Goal: Task Accomplishment & Management: Complete application form

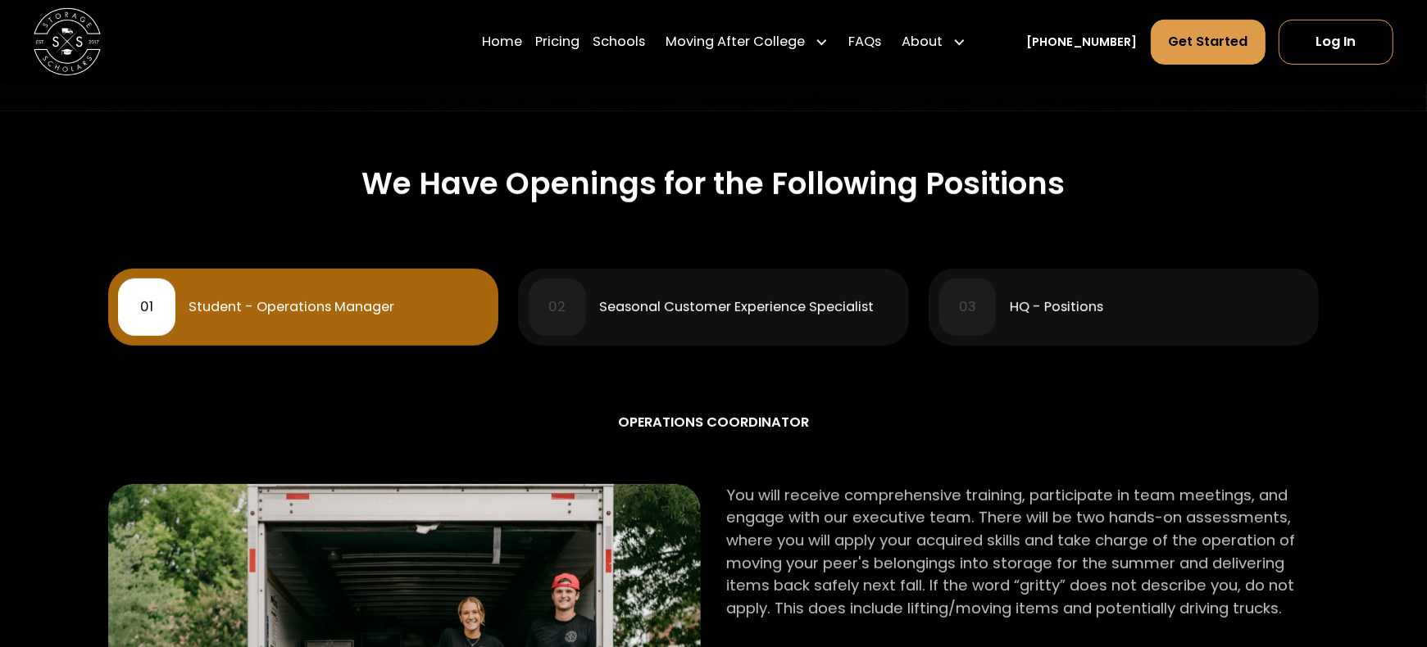
scroll to position [601, 0]
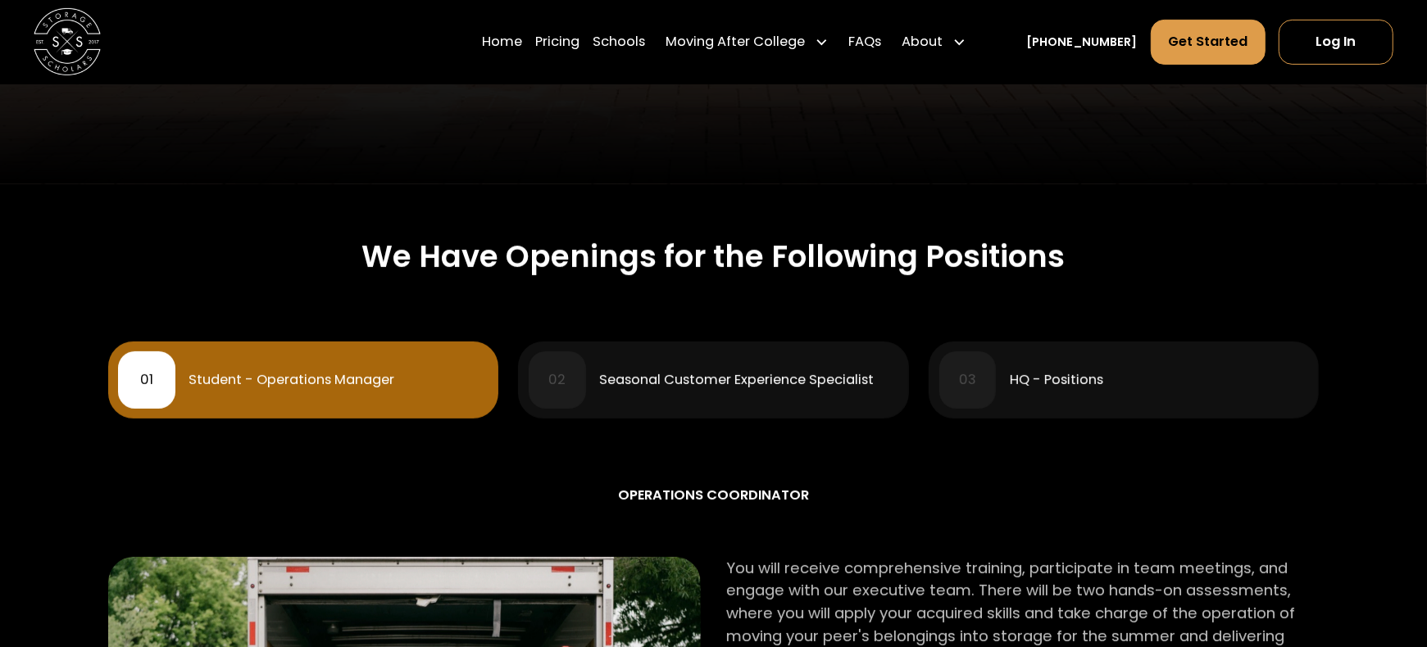
click at [275, 394] on div "01 Student - Operations Manager" at bounding box center [303, 380] width 370 height 57
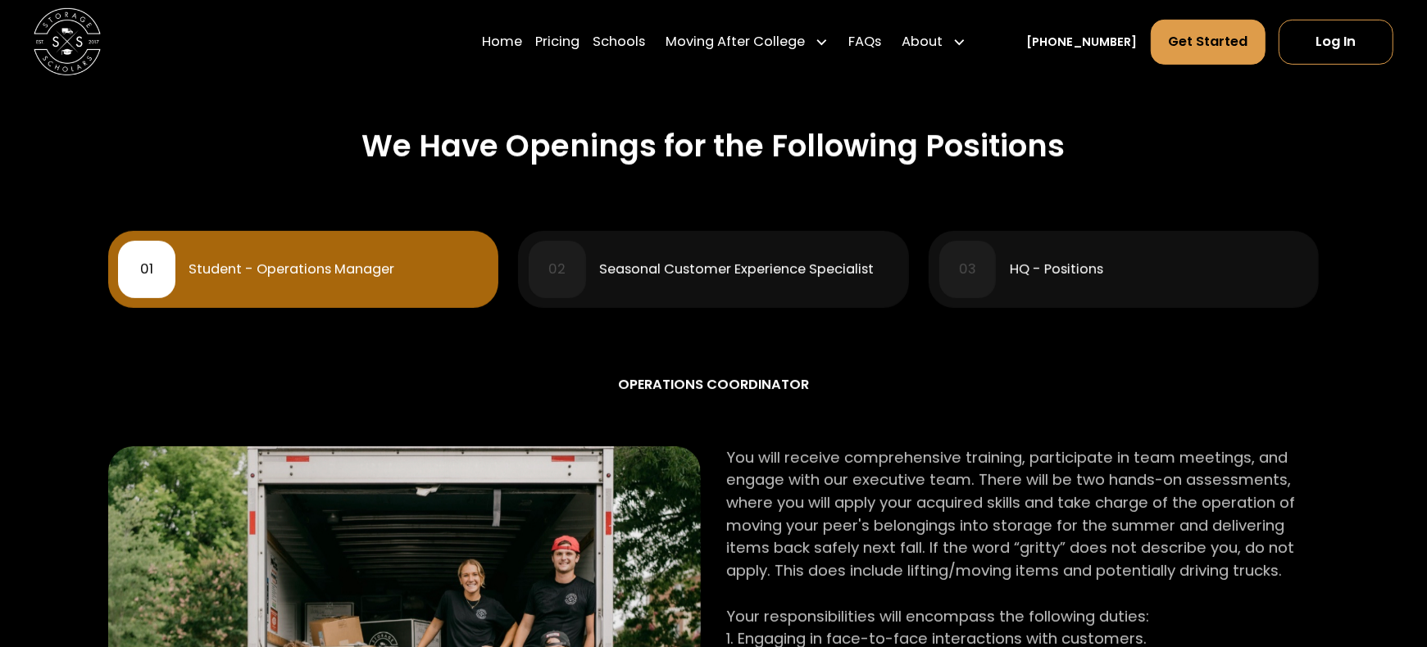
scroll to position [765, 0]
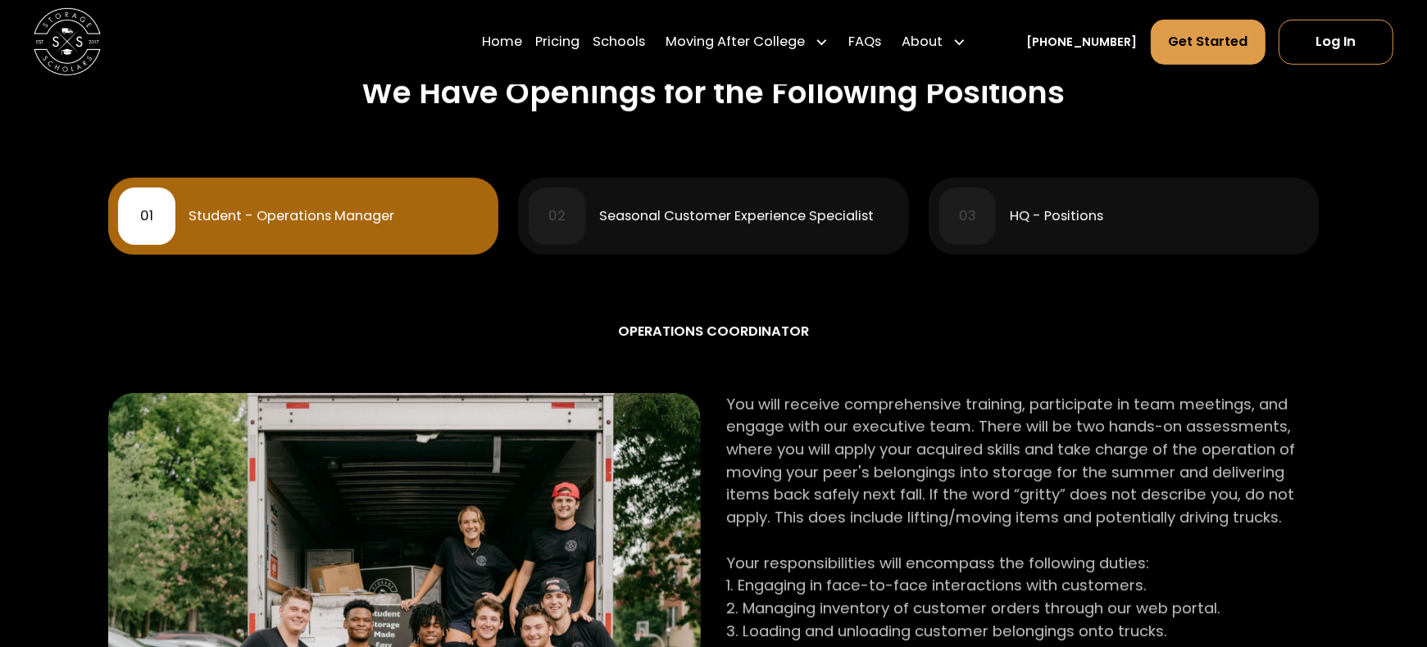
click at [670, 228] on div "02 Seasonal Customer Experience Specialist" at bounding box center [714, 216] width 370 height 57
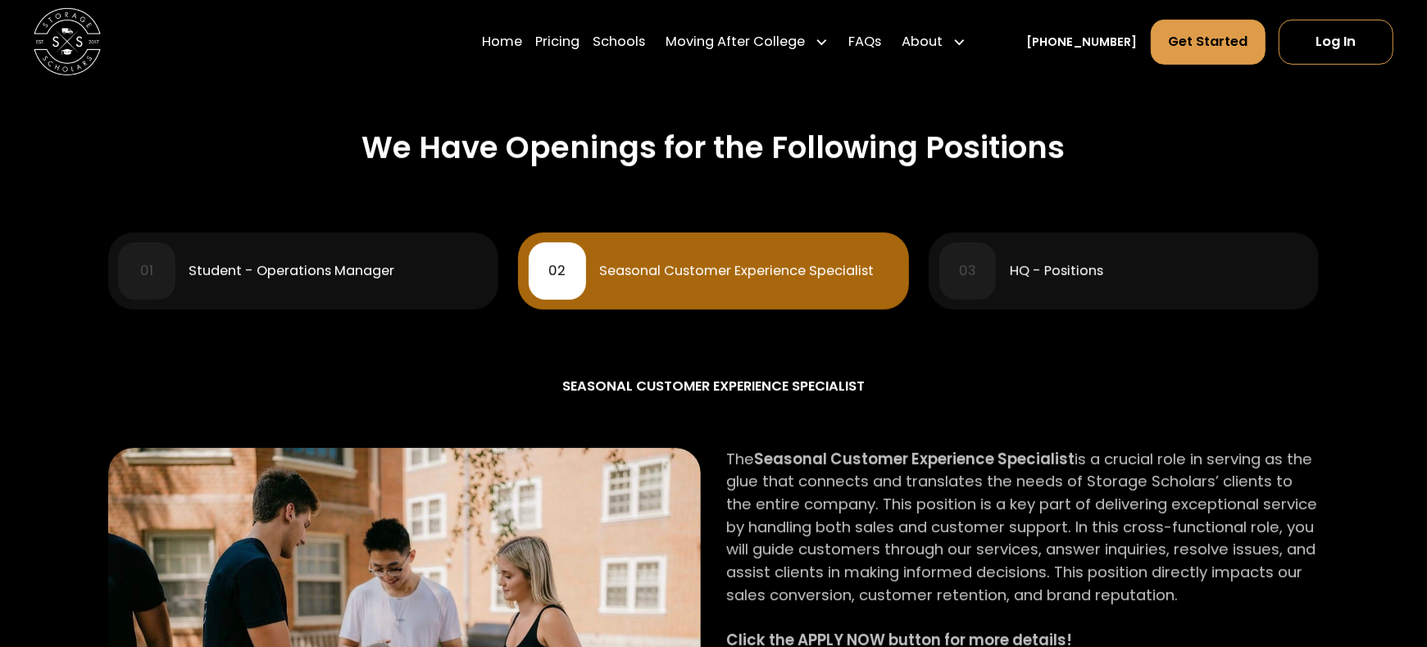
scroll to position [492, 0]
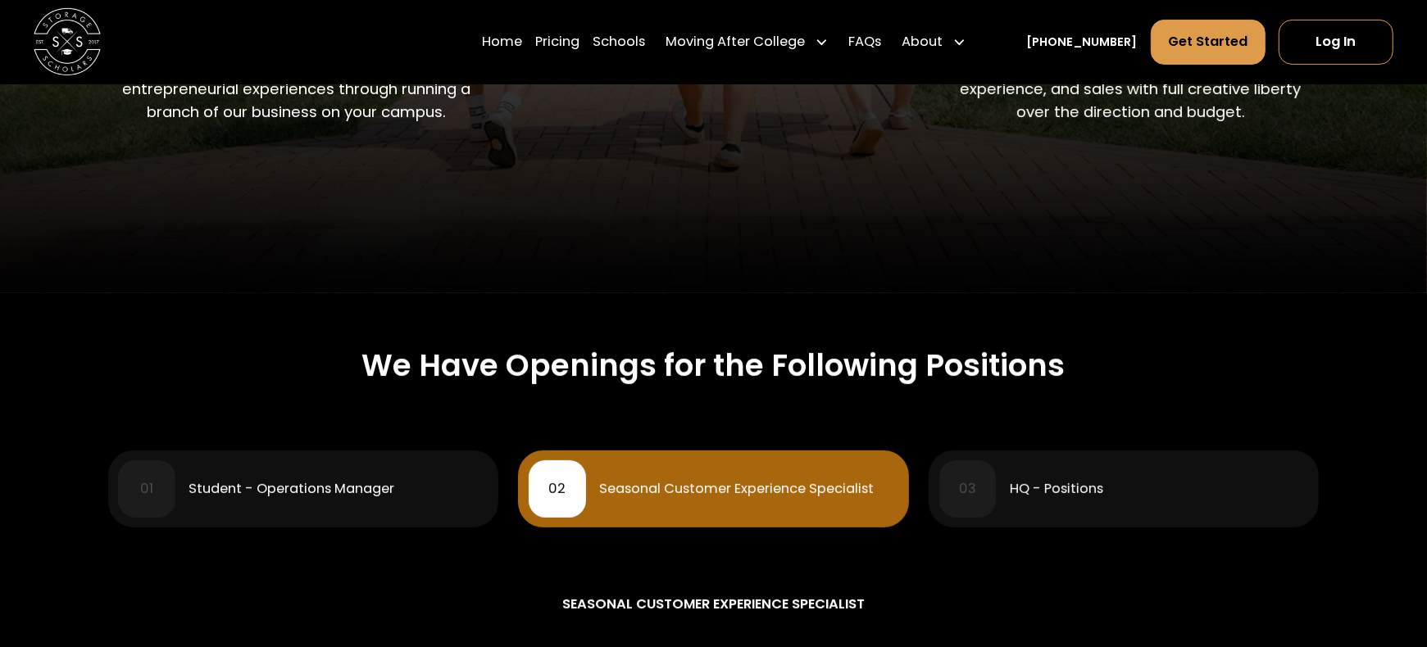
click at [1065, 484] on div "HQ - Positions" at bounding box center [1056, 489] width 93 height 13
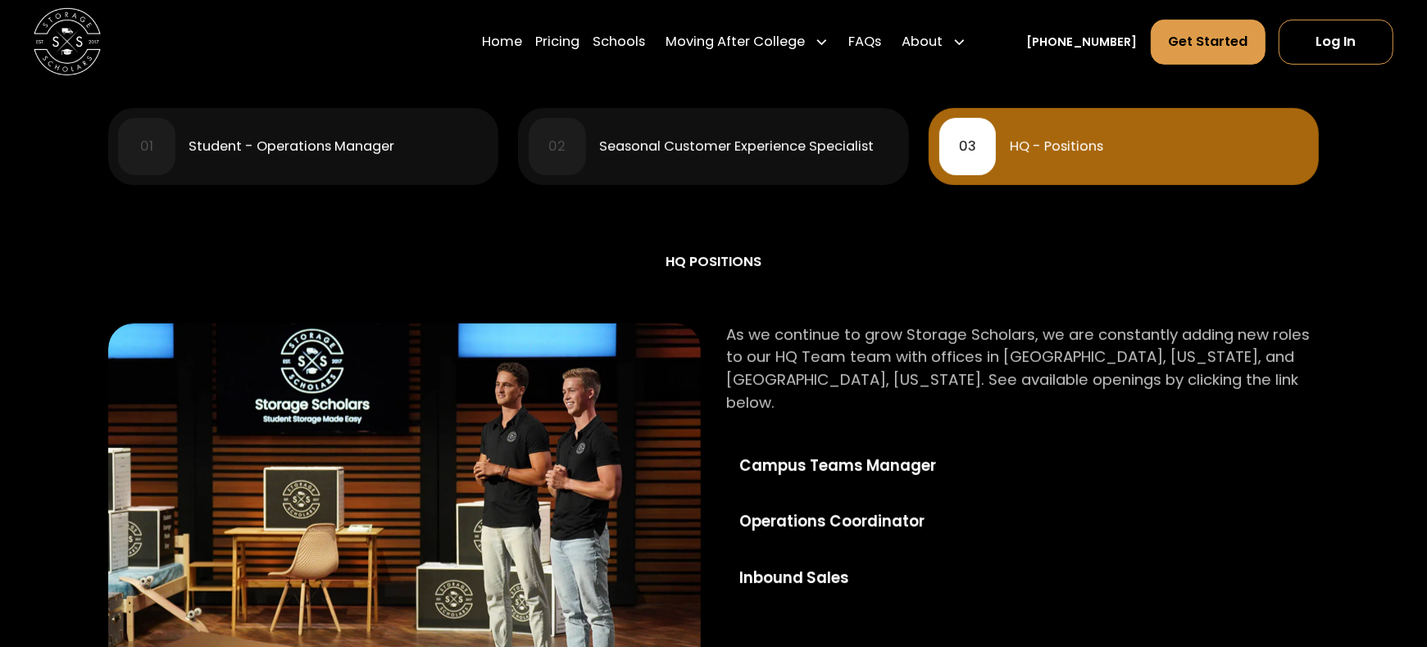
scroll to position [847, 0]
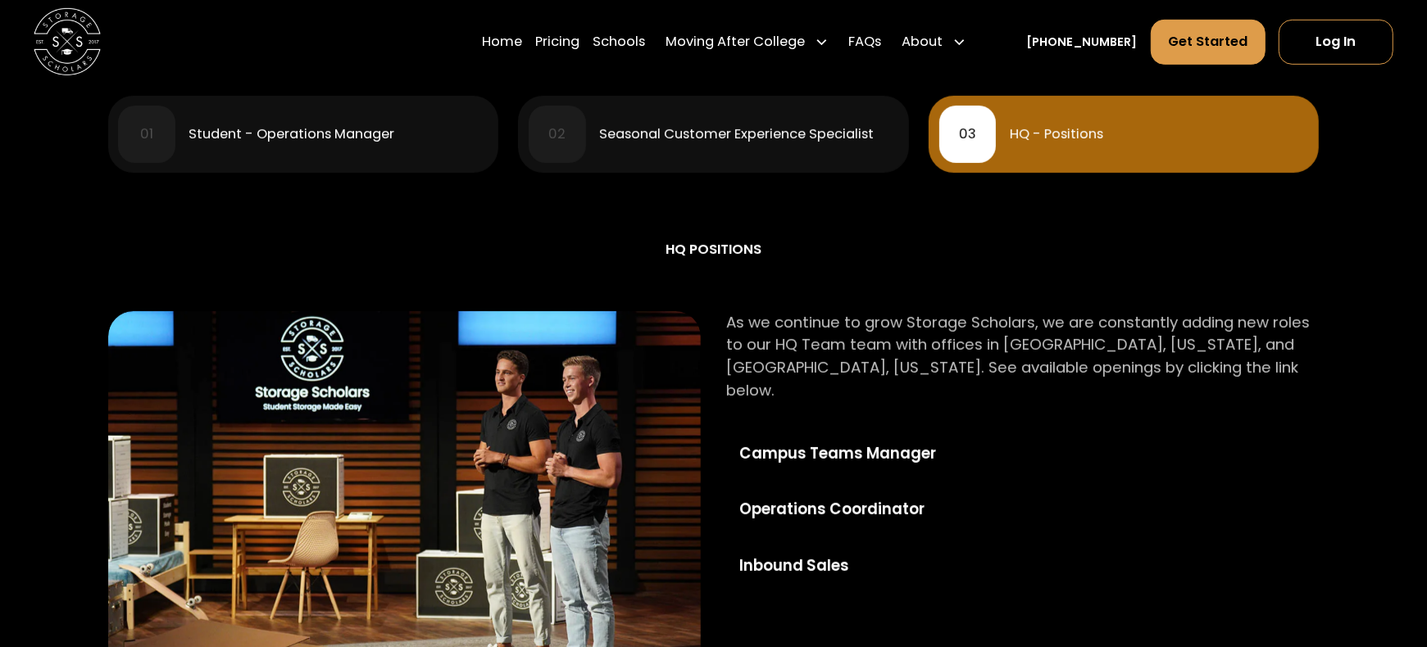
click at [306, 121] on div "01 Student - Operations Manager" at bounding box center [303, 134] width 370 height 57
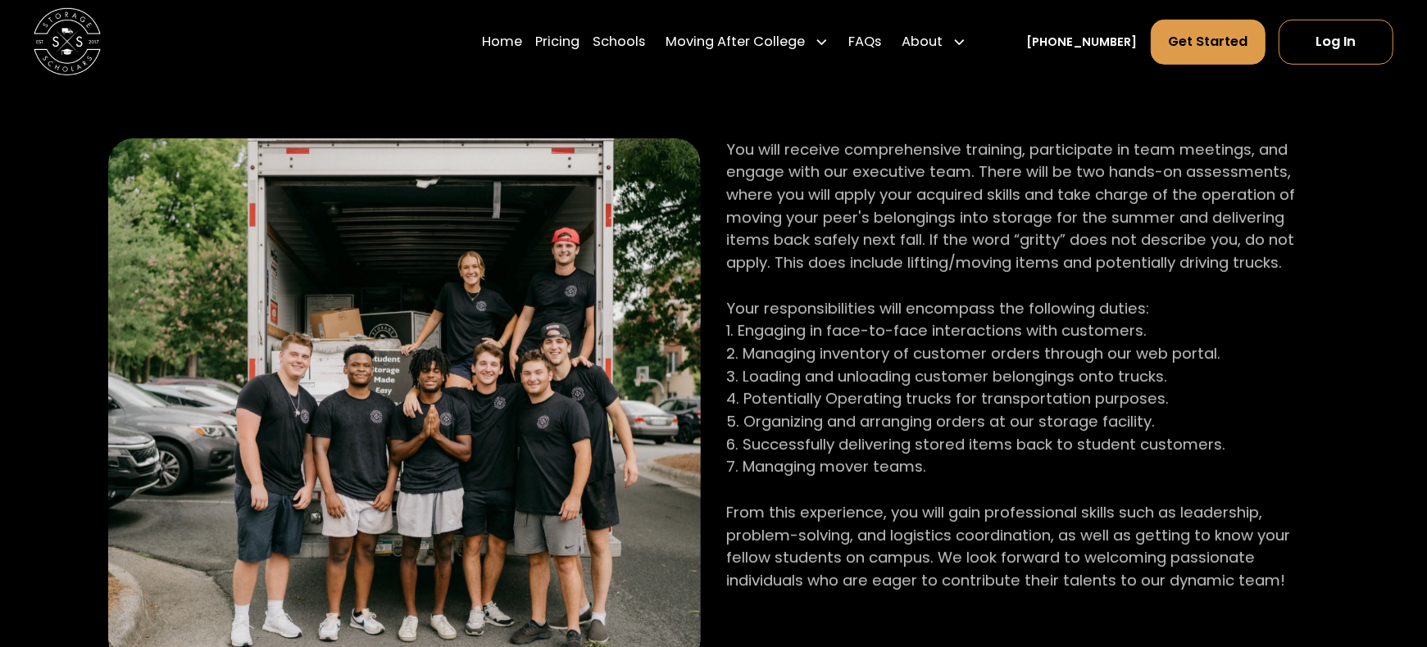
scroll to position [1037, 0]
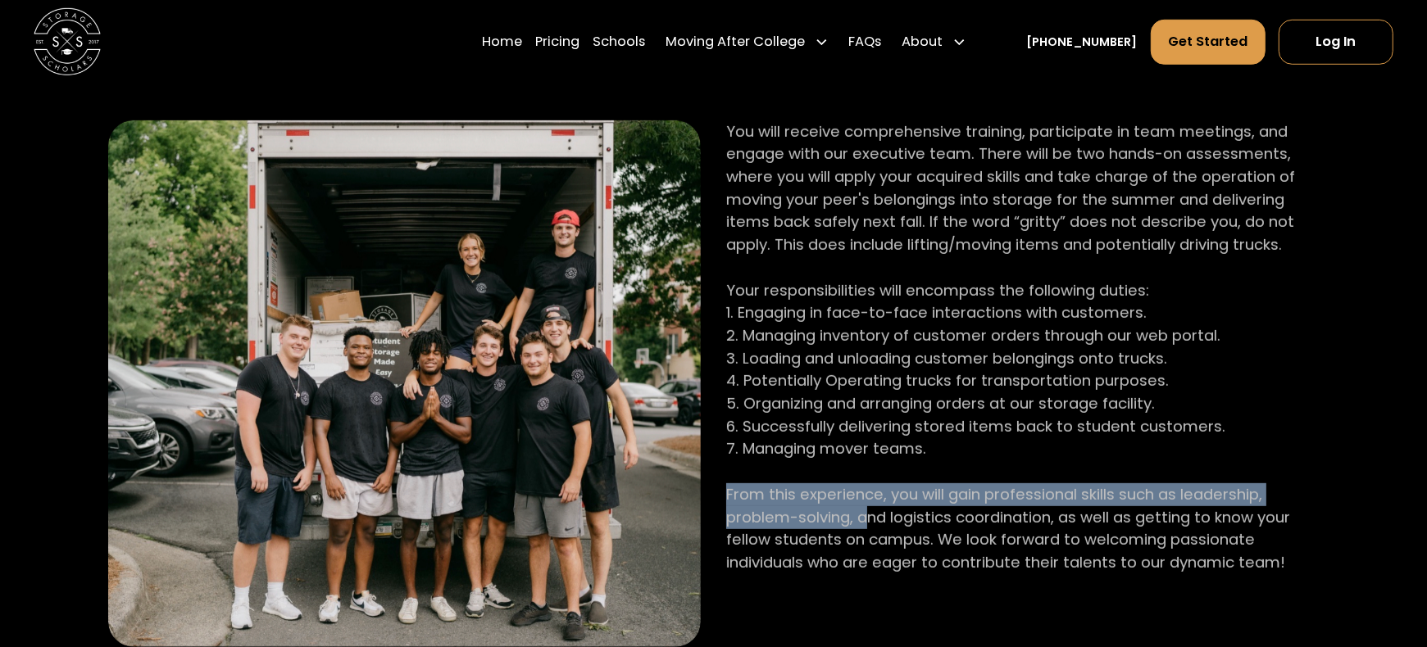
drag, startPoint x: 729, startPoint y: 499, endPoint x: 869, endPoint y: 529, distance: 143.4
click at [869, 529] on p "You will receive comprehensive training, participate in team meetings, and enga…" at bounding box center [1022, 347] width 592 height 454
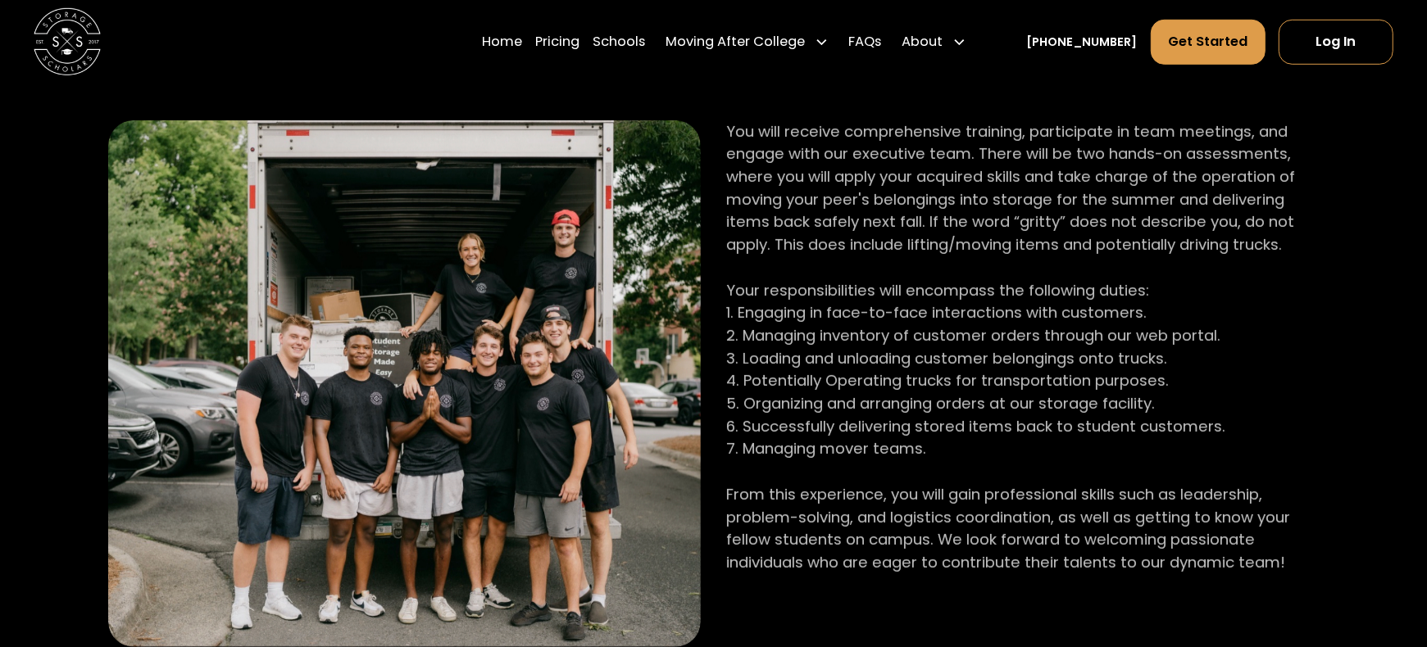
drag, startPoint x: 912, startPoint y: 533, endPoint x: 1013, endPoint y: 529, distance: 100.9
click at [919, 533] on p "You will receive comprehensive training, participate in team meetings, and enga…" at bounding box center [1022, 347] width 592 height 454
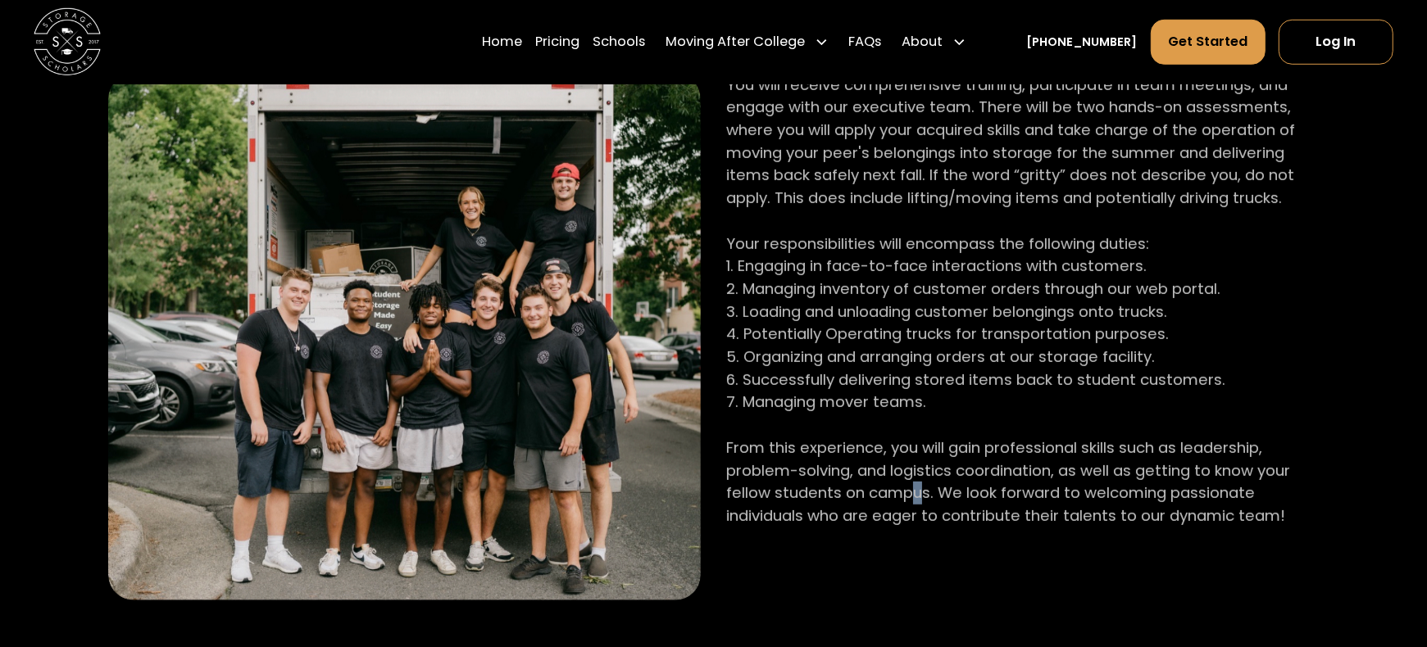
scroll to position [1283, 0]
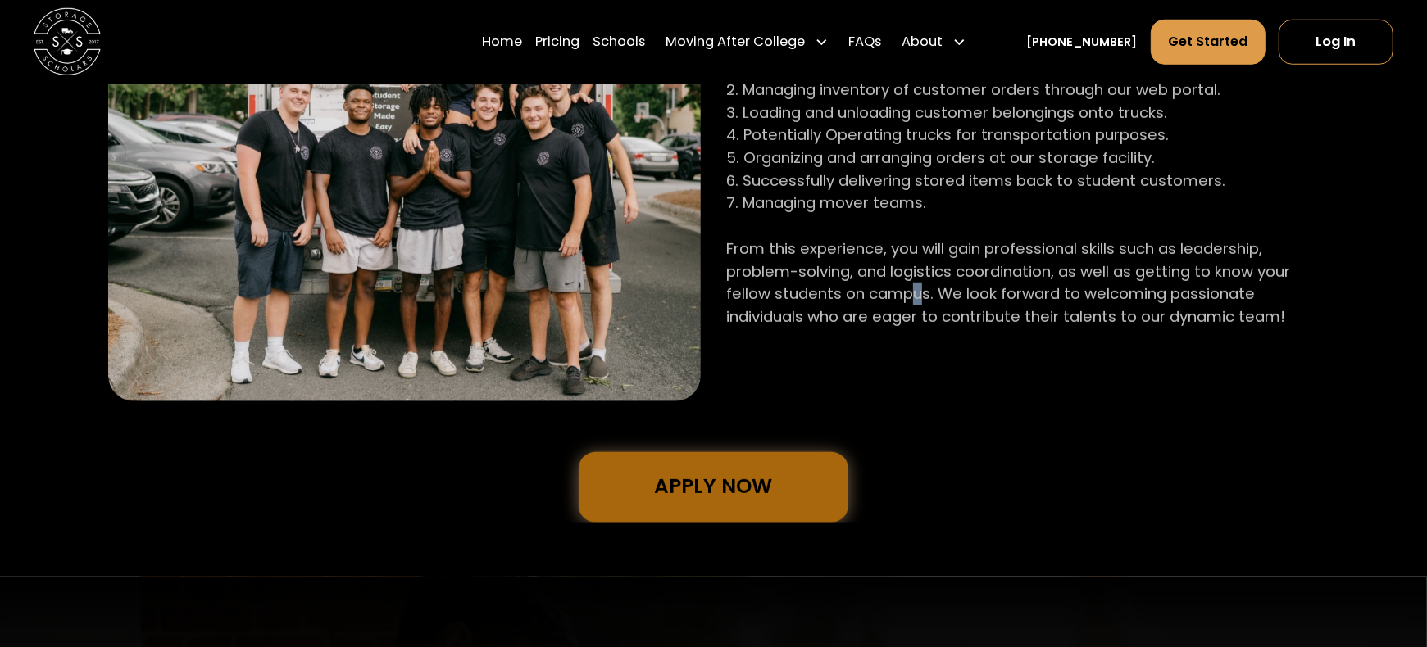
click at [667, 501] on link "Apply Now" at bounding box center [713, 487] width 269 height 70
